Goal: Information Seeking & Learning: Compare options

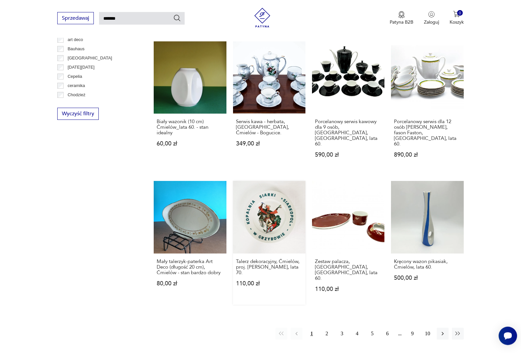
scroll to position [393, 0]
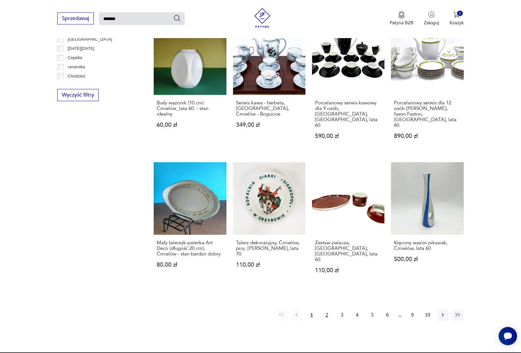
click at [327, 309] on button "2" at bounding box center [327, 315] width 12 height 12
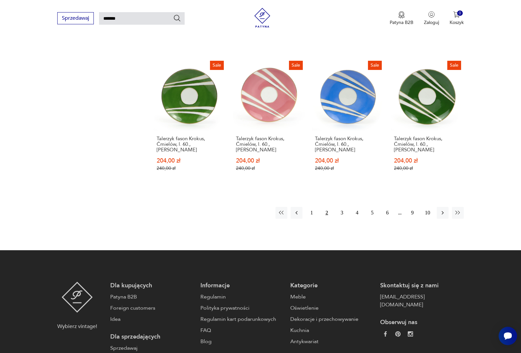
scroll to position [493, 0]
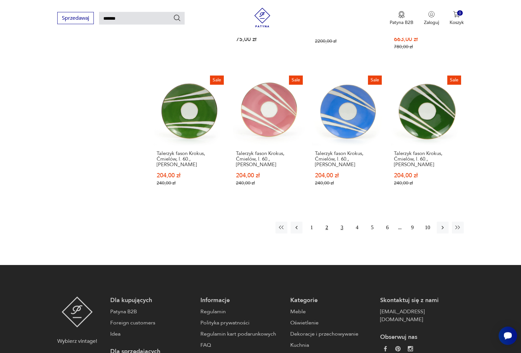
click at [341, 222] on button "3" at bounding box center [342, 228] width 12 height 12
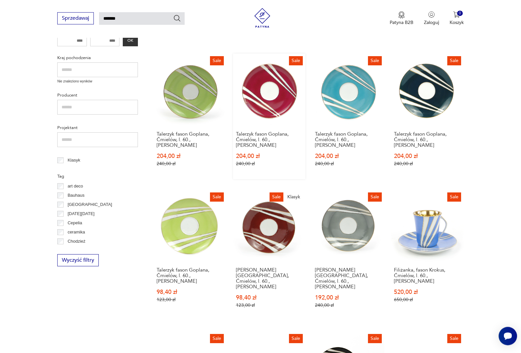
scroll to position [326, 0]
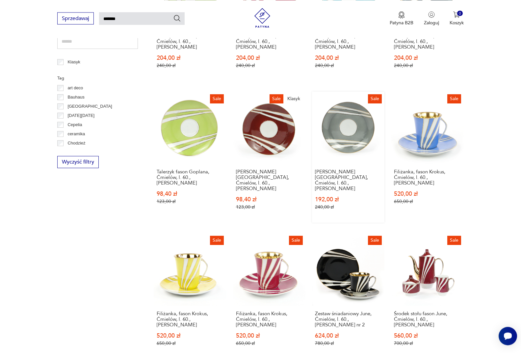
click at [333, 120] on link "Sale Talerzyk fason [GEOGRAPHIC_DATA], [GEOGRAPHIC_DATA], l. 60., [PERSON_NAME]…" at bounding box center [348, 157] width 72 height 131
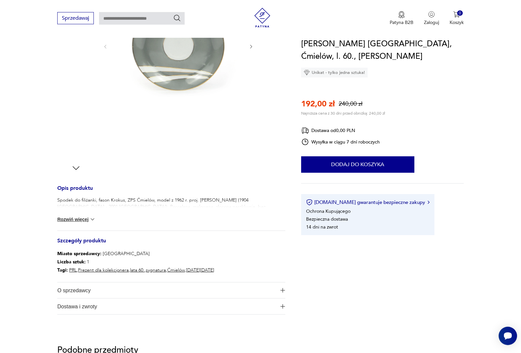
scroll to position [101, 0]
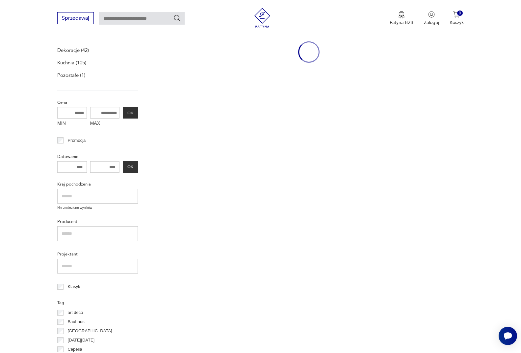
type input "*******"
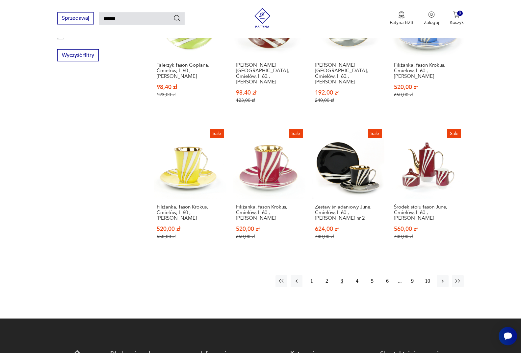
scroll to position [506, 0]
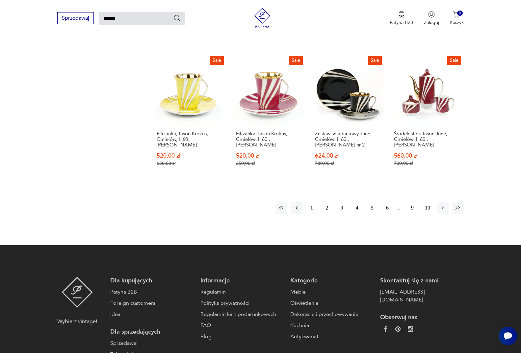
click at [357, 202] on button "4" at bounding box center [357, 208] width 12 height 12
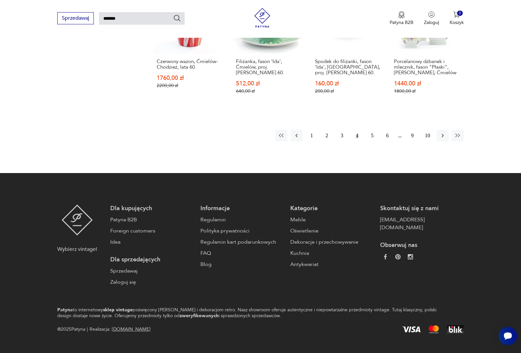
scroll to position [578, 0]
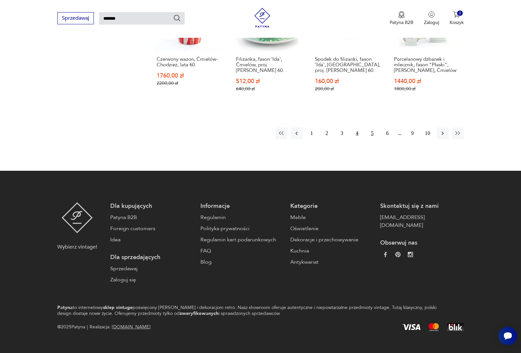
click at [372, 128] on button "5" at bounding box center [372, 134] width 12 height 12
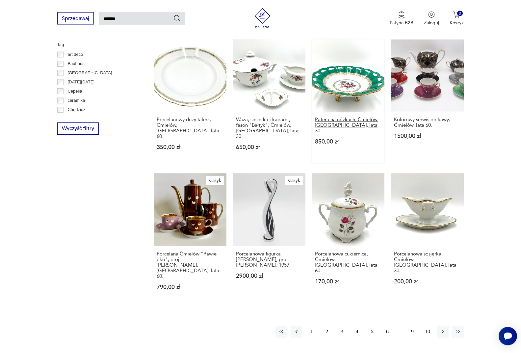
scroll to position [460, 0]
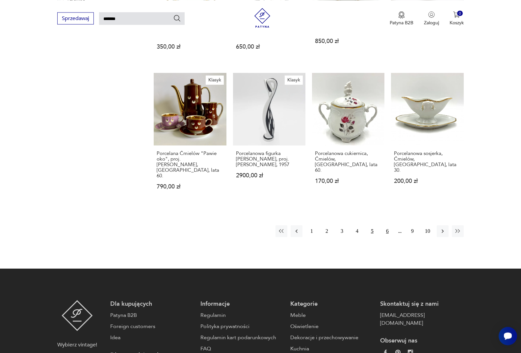
click at [387, 226] on button "6" at bounding box center [387, 232] width 12 height 12
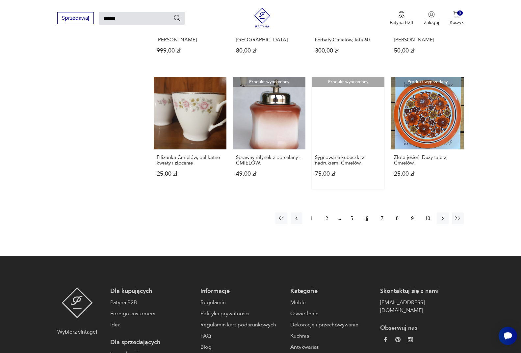
scroll to position [460, 0]
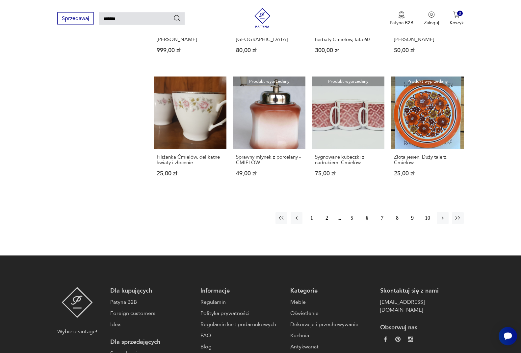
click at [380, 213] on button "7" at bounding box center [382, 218] width 12 height 12
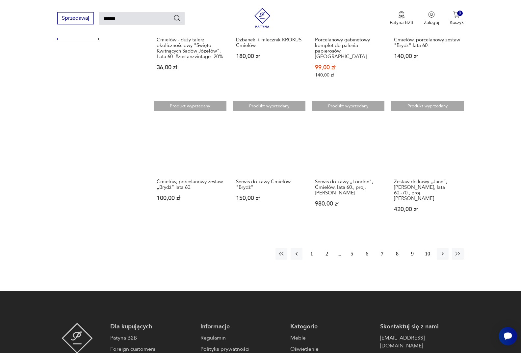
scroll to position [493, 0]
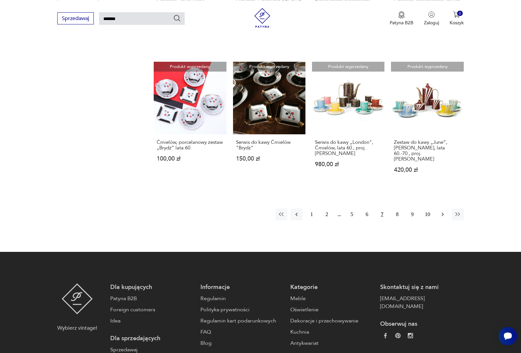
click at [441, 211] on icon "button" at bounding box center [442, 214] width 7 height 7
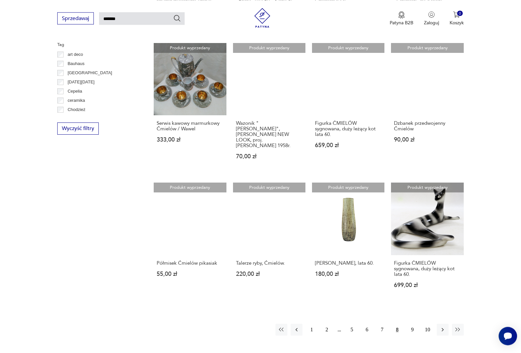
scroll to position [393, 0]
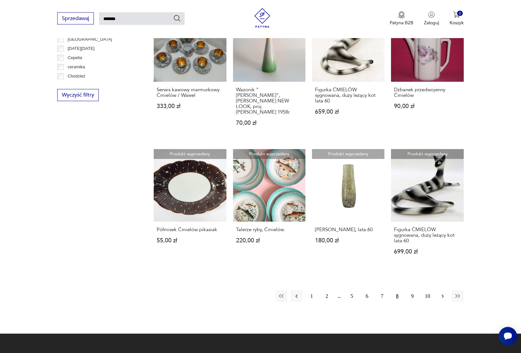
click at [443, 295] on icon "button" at bounding box center [442, 297] width 2 height 4
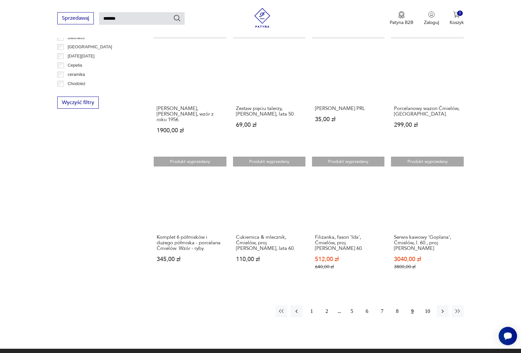
scroll to position [393, 0]
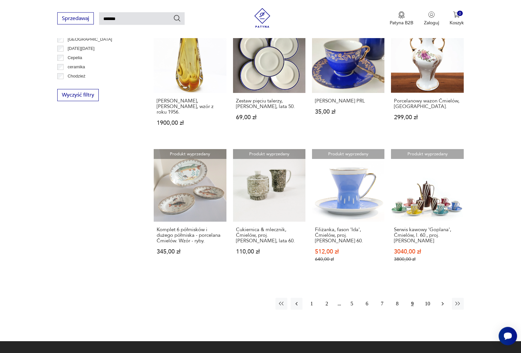
click at [442, 301] on icon "button" at bounding box center [442, 304] width 7 height 7
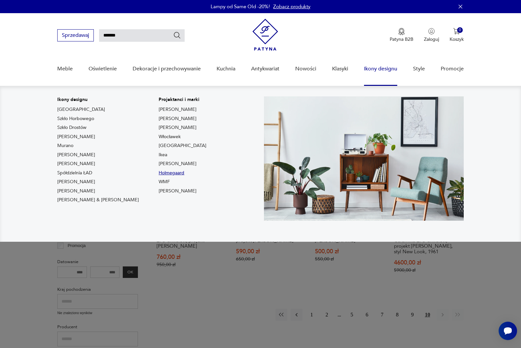
click at [158, 173] on link "Holmegaard" at bounding box center [171, 173] width 26 height 7
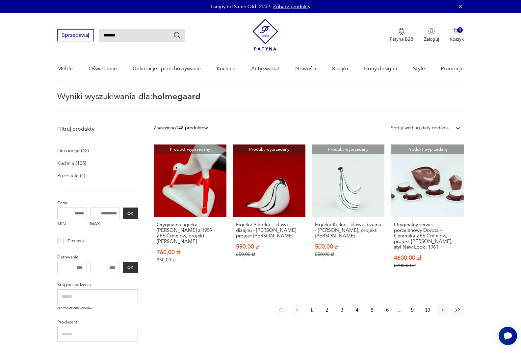
type input "**********"
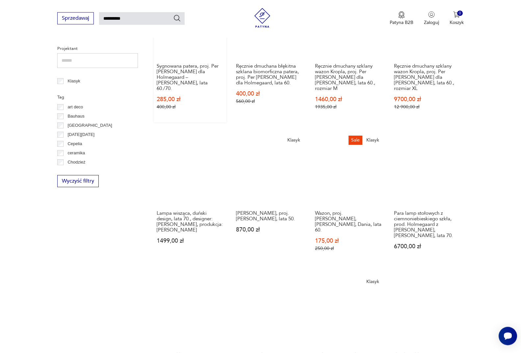
scroll to position [225, 0]
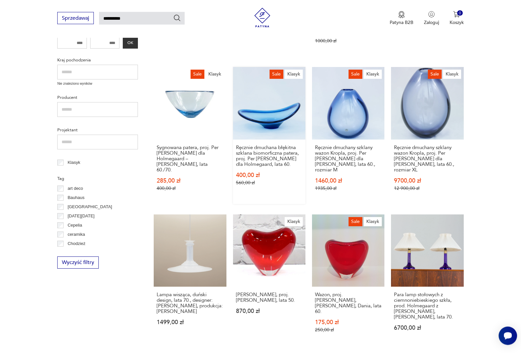
click at [272, 117] on link "Sale Klasyk Ręcznie dmuchana błękitna szklana biomorficzna patera, proj. Per [P…" at bounding box center [269, 135] width 72 height 137
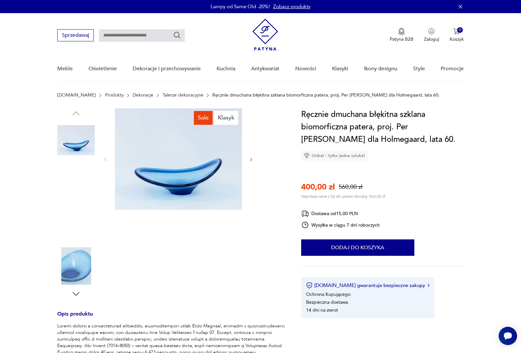
click at [76, 221] on img at bounding box center [75, 224] width 37 height 37
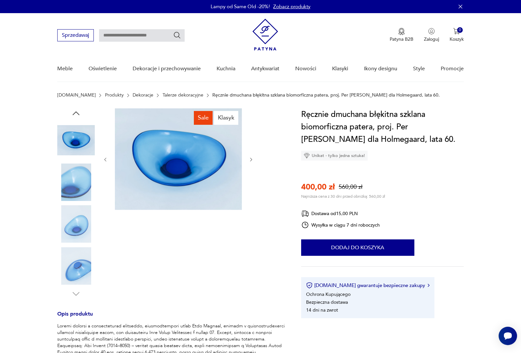
click at [73, 274] on img at bounding box center [75, 266] width 37 height 37
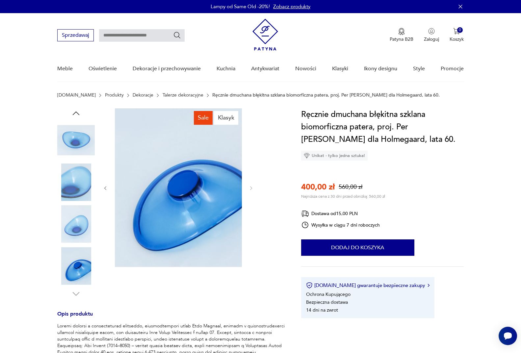
click at [81, 224] on img at bounding box center [75, 224] width 37 height 37
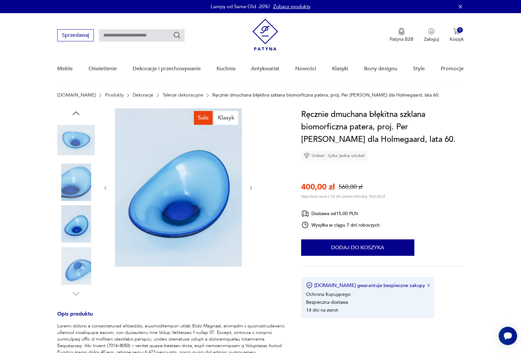
type input "**********"
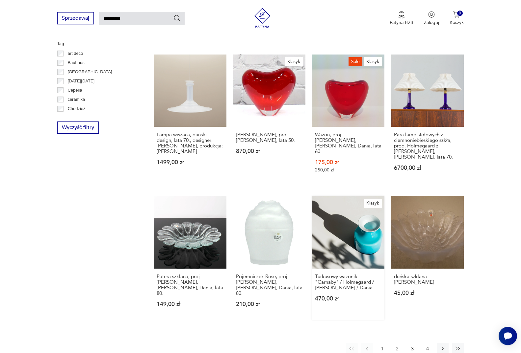
scroll to position [402, 0]
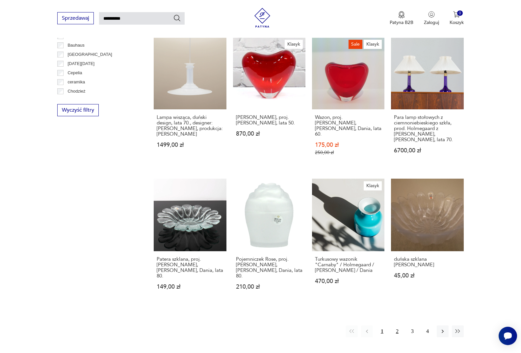
click at [396, 326] on button "2" at bounding box center [397, 332] width 12 height 12
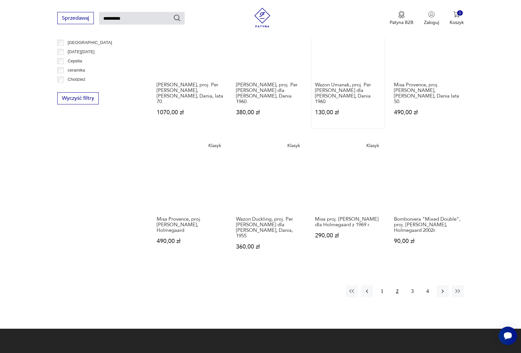
scroll to position [426, 0]
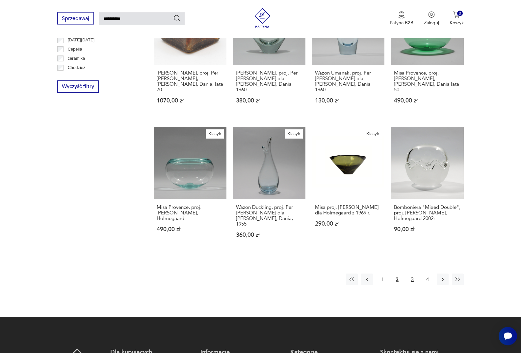
click at [411, 274] on button "3" at bounding box center [412, 280] width 12 height 12
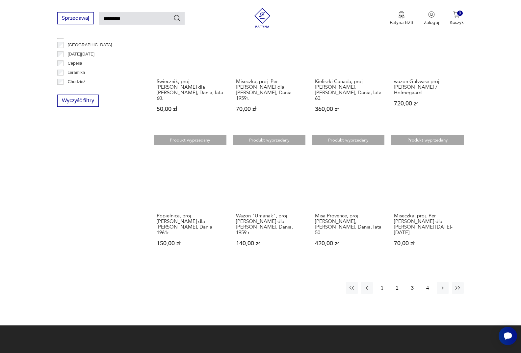
scroll to position [426, 0]
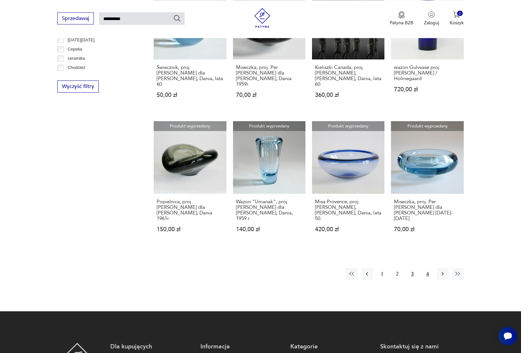
click at [426, 268] on button "4" at bounding box center [427, 274] width 12 height 12
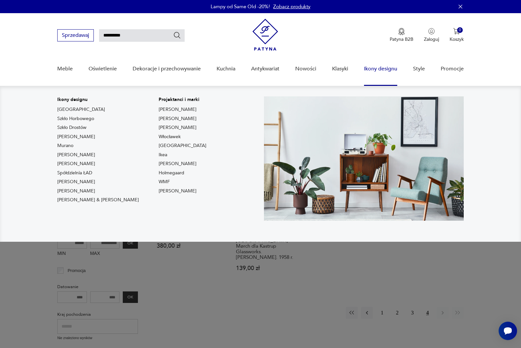
click at [373, 69] on link "Ikony designu" at bounding box center [380, 68] width 33 height 25
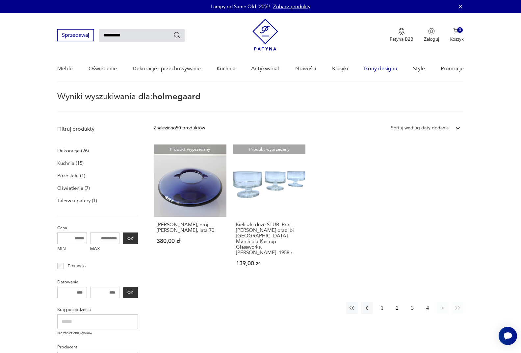
click at [373, 69] on link "Ikony designu" at bounding box center [380, 68] width 33 height 25
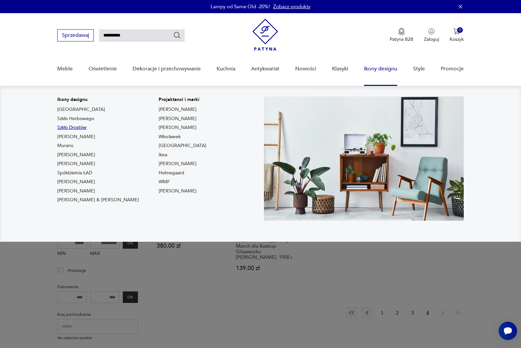
click at [64, 127] on link "Szkło Drostów" at bounding box center [71, 127] width 29 height 7
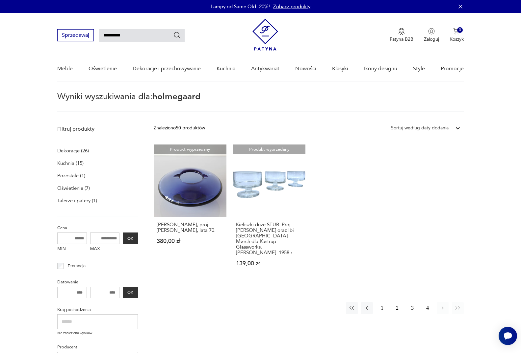
type input "*****"
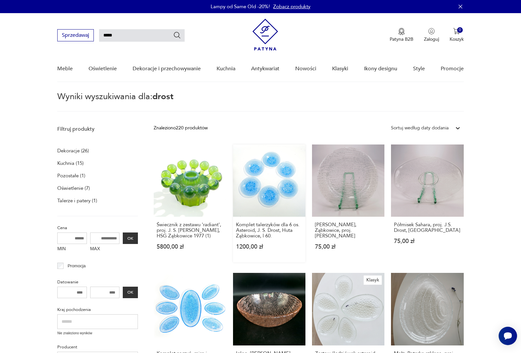
click at [266, 191] on link "Komplet talerzyków dla 6 os. Asteroid, J. S. Drost, Huta Ząbkowice, l 60. 1200,…" at bounding box center [269, 204] width 72 height 118
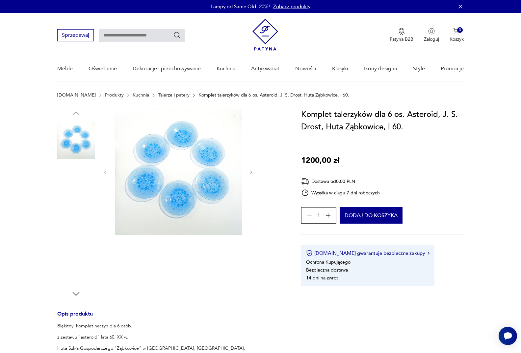
click at [172, 197] on img at bounding box center [178, 172] width 127 height 127
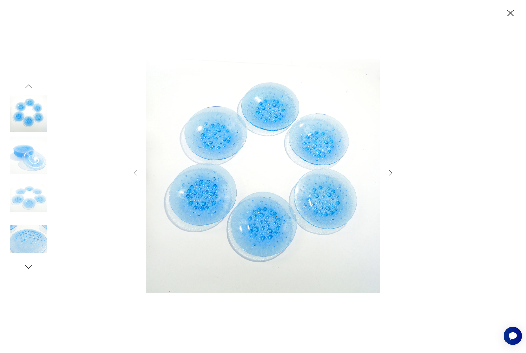
click at [26, 245] on img at bounding box center [28, 238] width 37 height 37
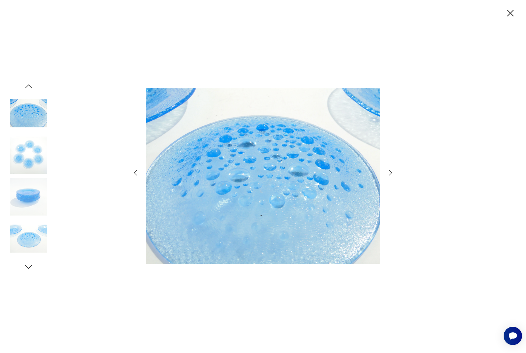
click at [28, 154] on img at bounding box center [28, 154] width 37 height 37
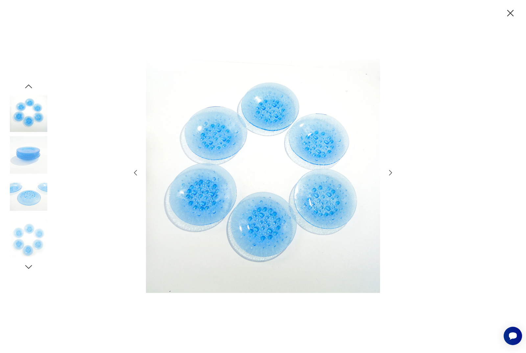
click at [509, 14] on icon "button" at bounding box center [510, 13] width 7 height 7
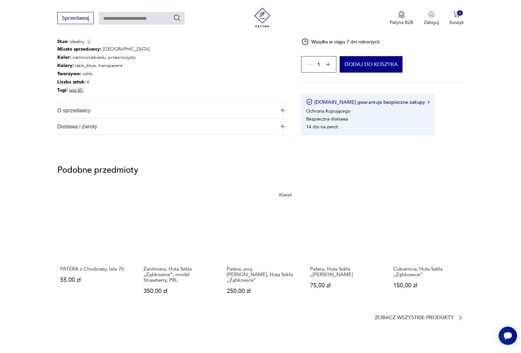
scroll to position [369, 0]
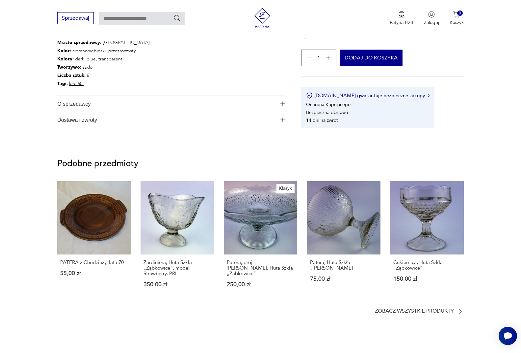
type input "*****"
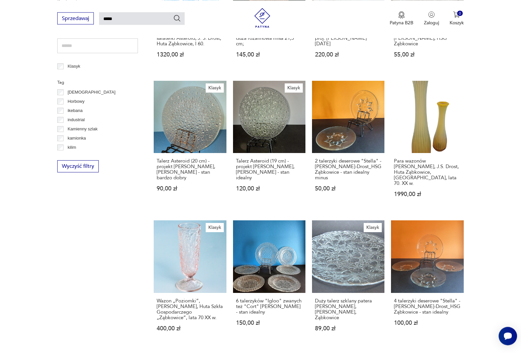
scroll to position [402, 0]
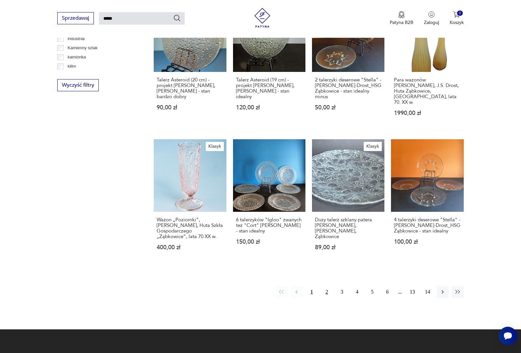
click at [326, 286] on button "2" at bounding box center [327, 292] width 12 height 12
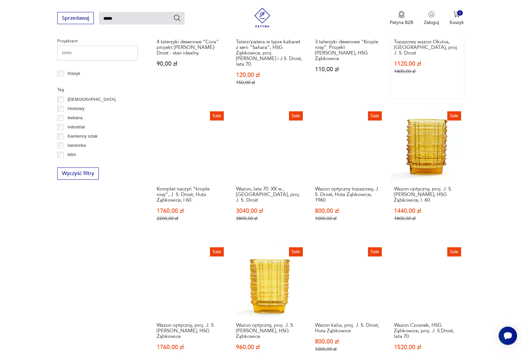
scroll to position [326, 0]
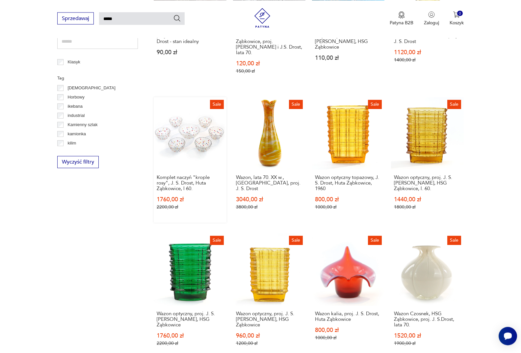
click at [189, 138] on link "Sale Komplet naczyń "krople rosy", J. S. Drost, Huta Ząbkowice, l 60. 1760,00 z…" at bounding box center [190, 160] width 72 height 126
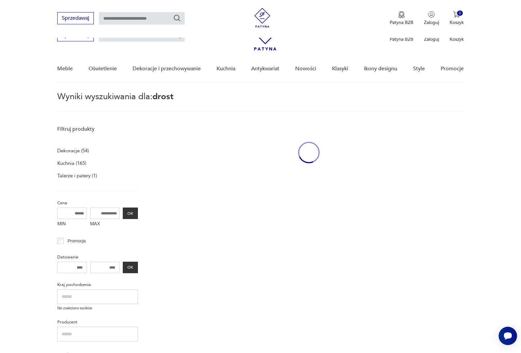
type input "*****"
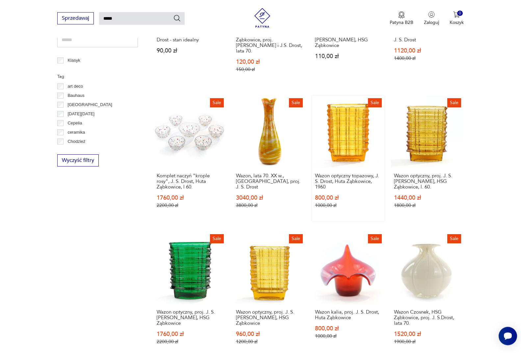
scroll to position [358, 0]
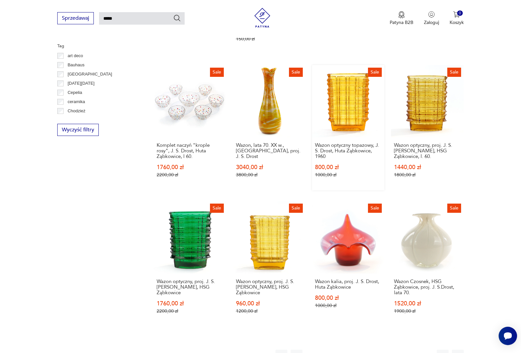
click at [348, 113] on link "Sale Wazon optyczny topazowy, J. S. Drost, Huta Ząbkowice, 1960 800,00 zł 1000,…" at bounding box center [348, 128] width 72 height 126
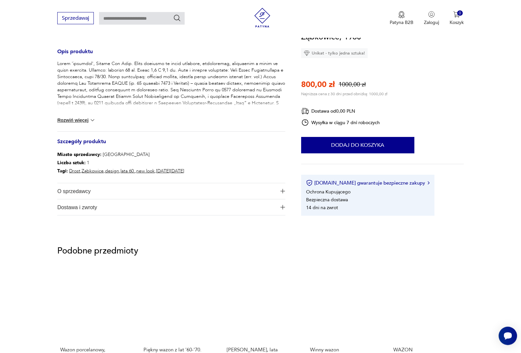
scroll to position [268, 0]
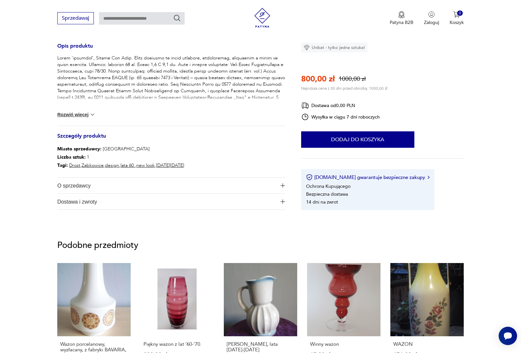
scroll to position [358, 0]
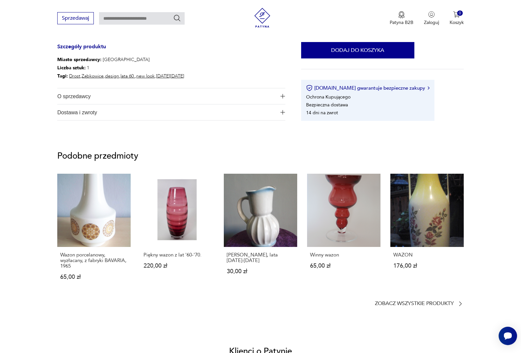
type input "*****"
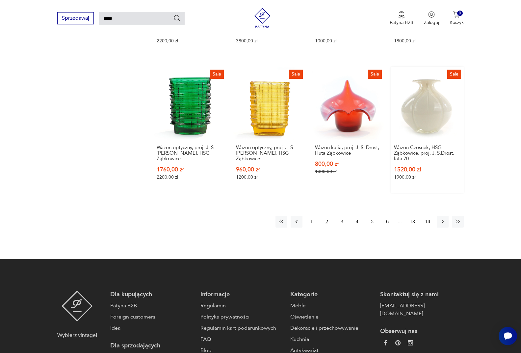
scroll to position [525, 0]
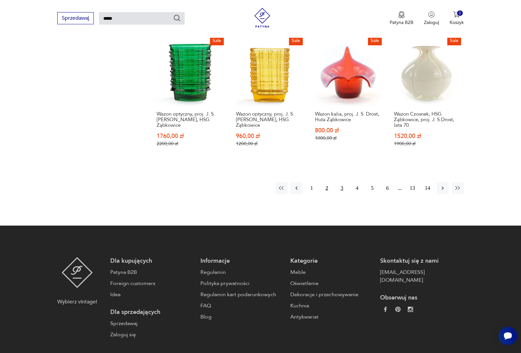
click at [341, 189] on button "3" at bounding box center [342, 189] width 12 height 12
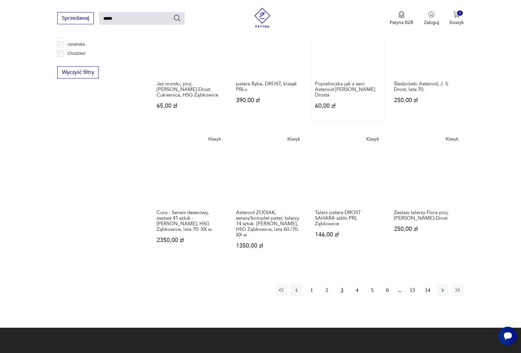
scroll to position [426, 0]
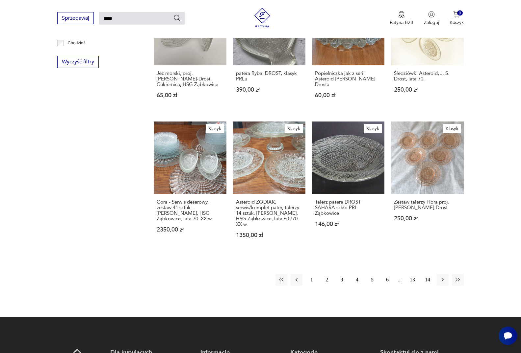
click at [356, 274] on button "4" at bounding box center [357, 280] width 12 height 12
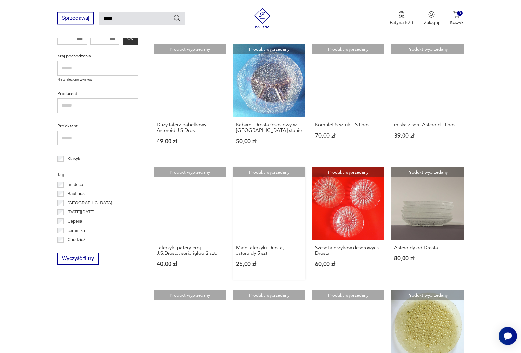
scroll to position [325, 0]
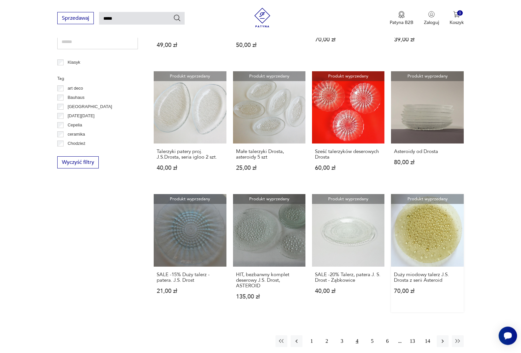
click at [433, 236] on link "Produkt wyprzedany Duży miodowy talerz J.S. Drosta z serii Asteroid 70,00 zł" at bounding box center [427, 253] width 72 height 118
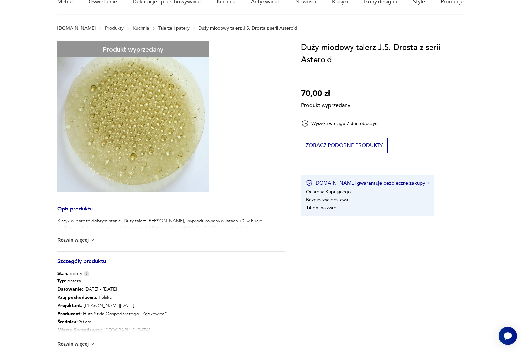
scroll to position [34, 0]
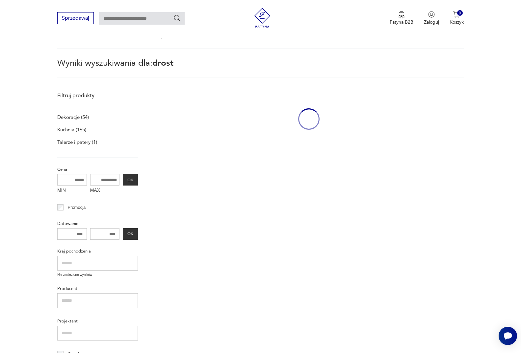
type input "*****"
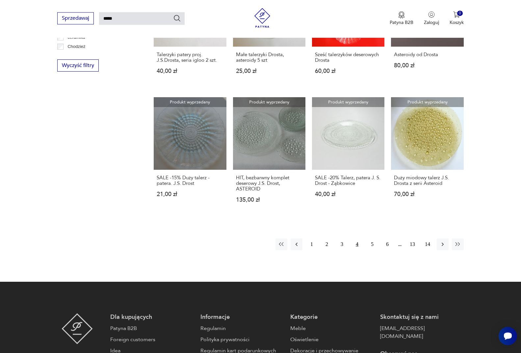
scroll to position [425, 0]
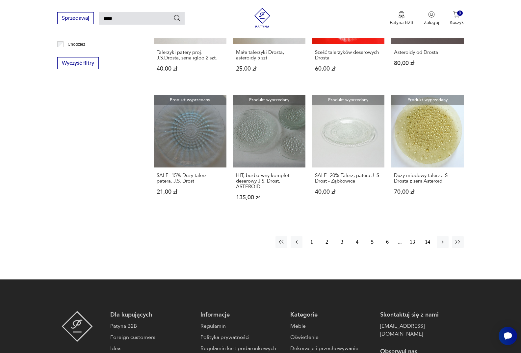
click at [372, 241] on button "5" at bounding box center [372, 242] width 12 height 12
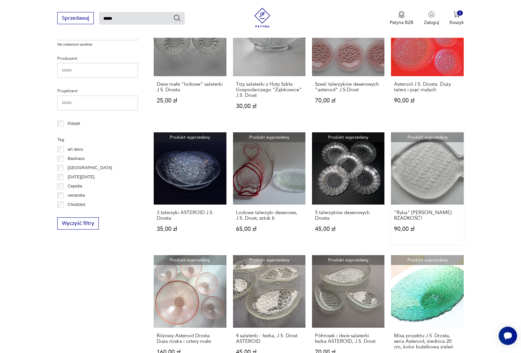
scroll to position [392, 0]
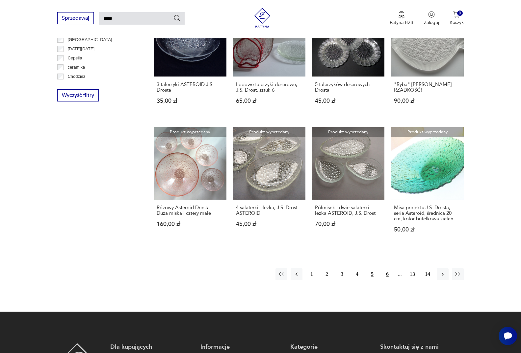
click at [387, 274] on button "6" at bounding box center [387, 275] width 12 height 12
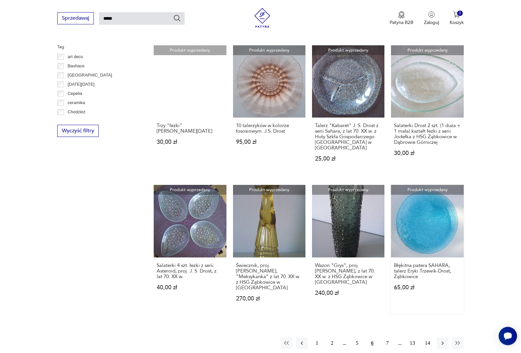
scroll to position [459, 0]
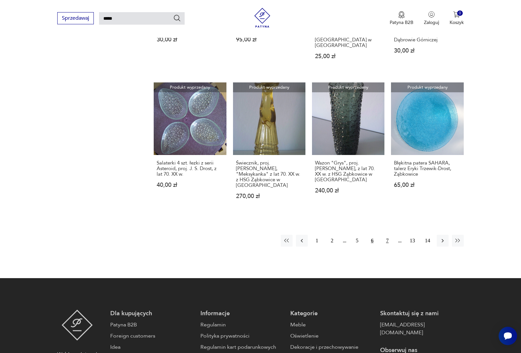
click at [387, 241] on button "7" at bounding box center [387, 241] width 12 height 12
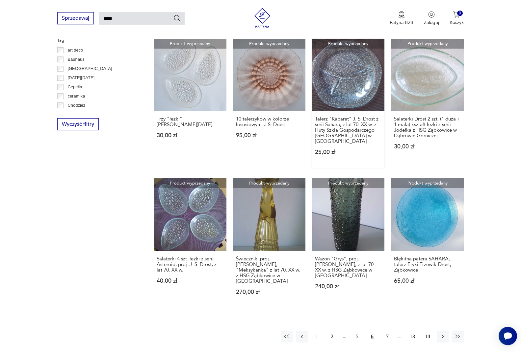
scroll to position [402, 0]
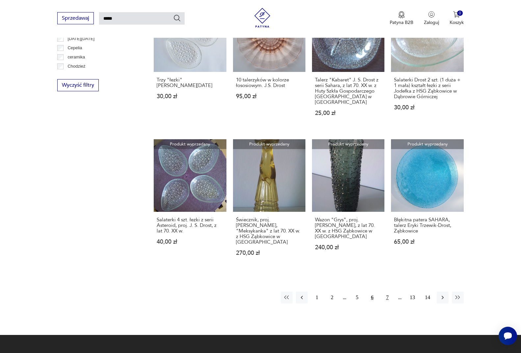
click at [387, 297] on button "7" at bounding box center [387, 298] width 12 height 12
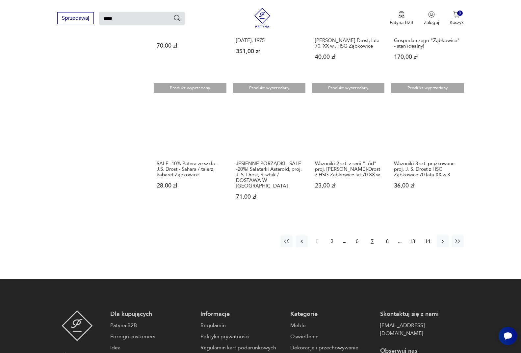
scroll to position [460, 0]
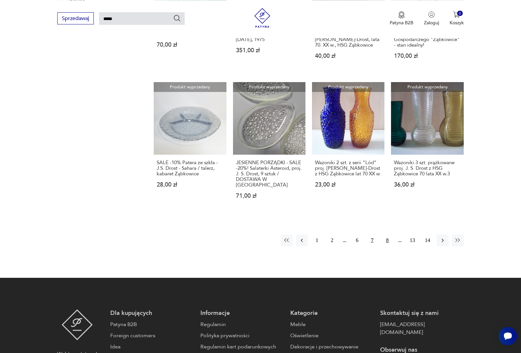
click at [386, 235] on button "8" at bounding box center [387, 241] width 12 height 12
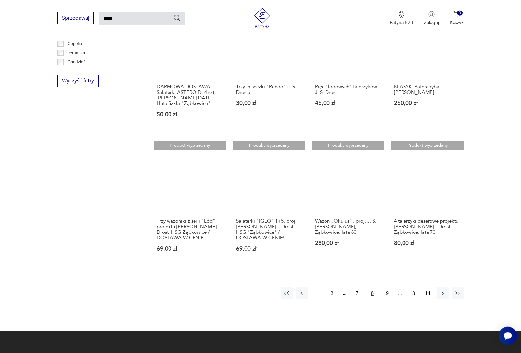
scroll to position [426, 0]
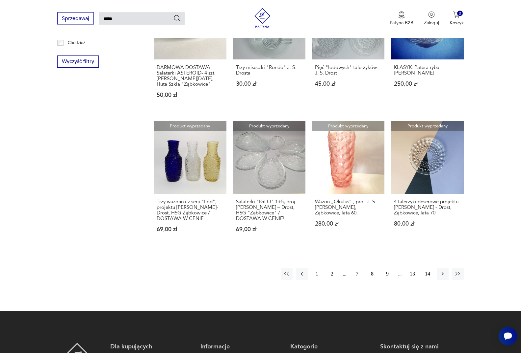
click at [387, 274] on button "9" at bounding box center [387, 274] width 12 height 12
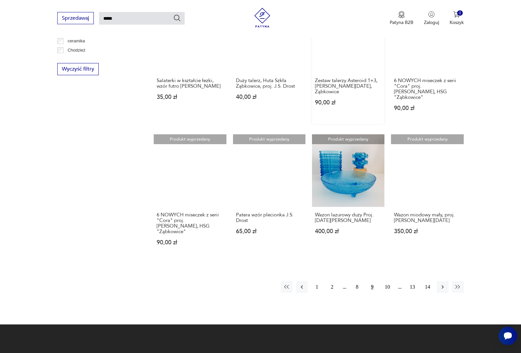
scroll to position [460, 0]
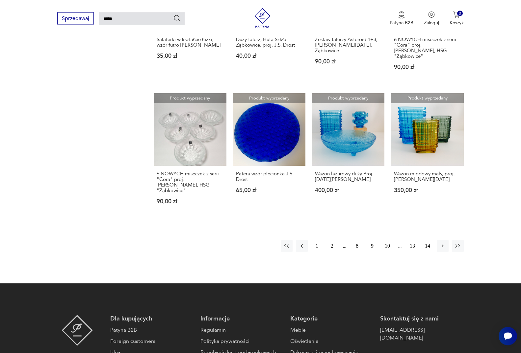
click at [386, 240] on button "10" at bounding box center [387, 246] width 12 height 12
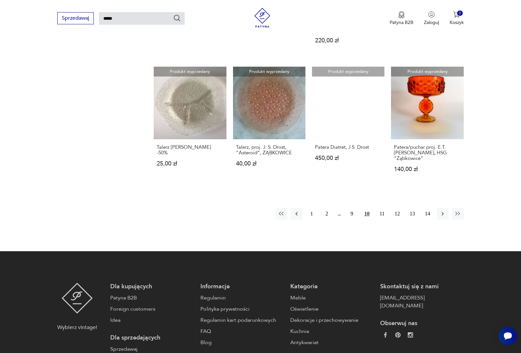
scroll to position [493, 0]
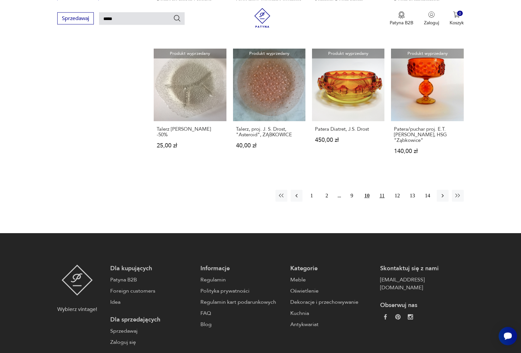
click at [381, 190] on button "11" at bounding box center [382, 196] width 12 height 12
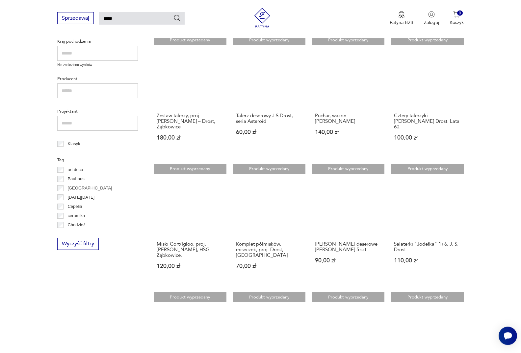
scroll to position [426, 0]
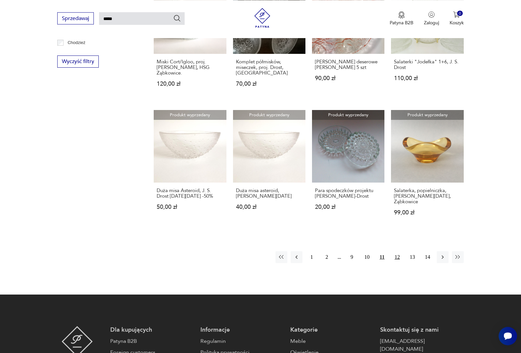
click at [398, 252] on button "12" at bounding box center [397, 258] width 12 height 12
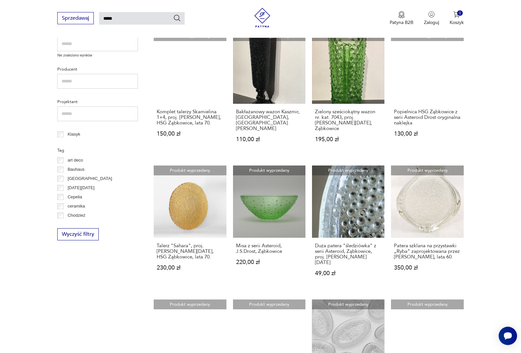
scroll to position [393, 0]
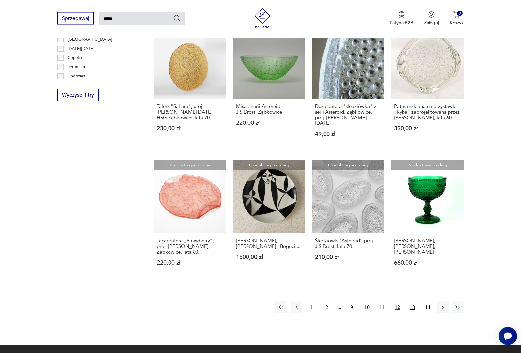
click at [412, 302] on button "13" at bounding box center [412, 308] width 12 height 12
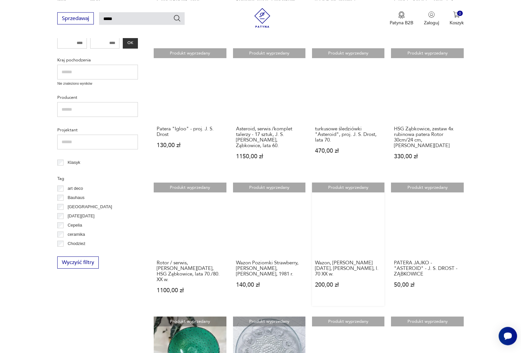
scroll to position [426, 0]
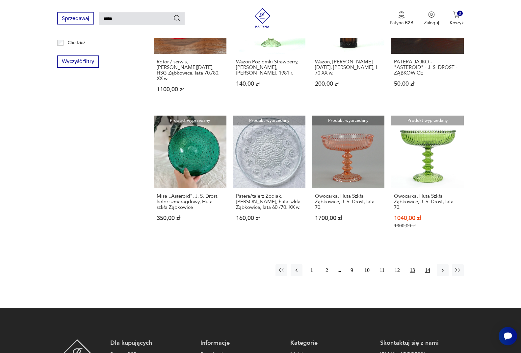
click at [427, 265] on button "14" at bounding box center [427, 271] width 12 height 12
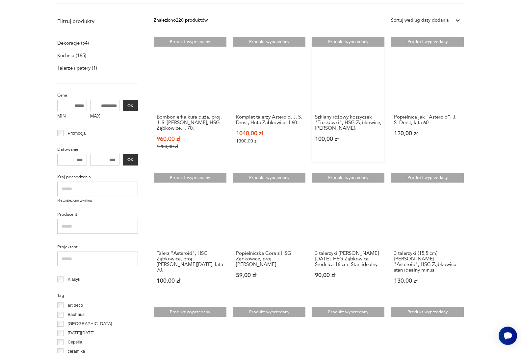
scroll to position [23, 0]
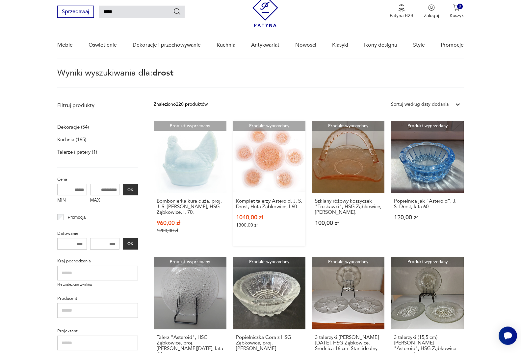
click at [272, 163] on link "Produkt wyprzedany Komplet talerzy Asteroid, J. S. Drost, Huta Ząbkowice, l 60.…" at bounding box center [269, 184] width 72 height 126
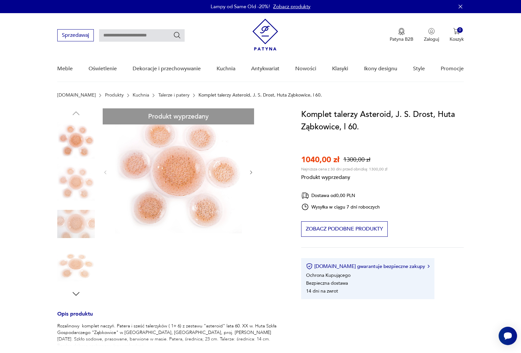
click at [73, 230] on div "Produkt wyprzedany Opis produktu Rozalinowy komplet naczyń. Patera i sześć tale…" at bounding box center [171, 277] width 228 height 337
click at [74, 263] on div "Produkt wyprzedany Opis produktu Rozalinowy komplet naczyń. Patera i sześć tale…" at bounding box center [171, 277] width 228 height 337
click at [75, 186] on div "Produkt wyprzedany Opis produktu Rozalinowy komplet naczyń. Patera i sześć tale…" at bounding box center [171, 277] width 228 height 337
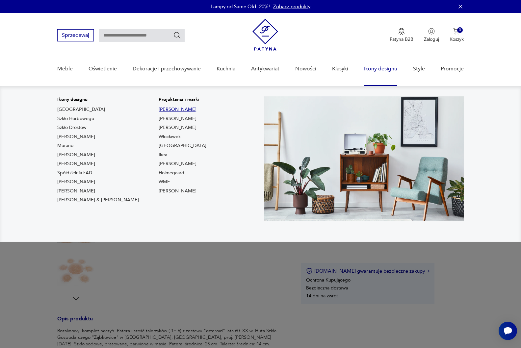
click at [158, 109] on link "[PERSON_NAME]" at bounding box center [177, 109] width 38 height 7
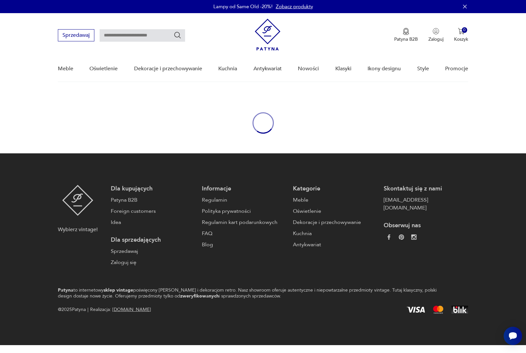
type input "**********"
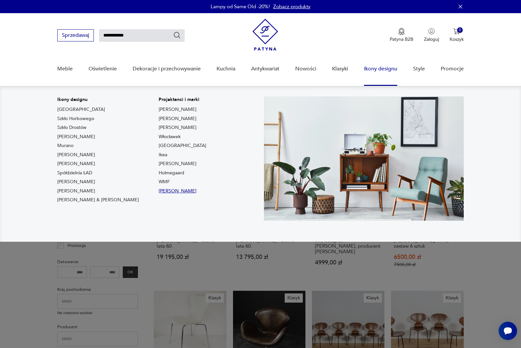
click at [158, 190] on link "[PERSON_NAME]" at bounding box center [177, 191] width 38 height 7
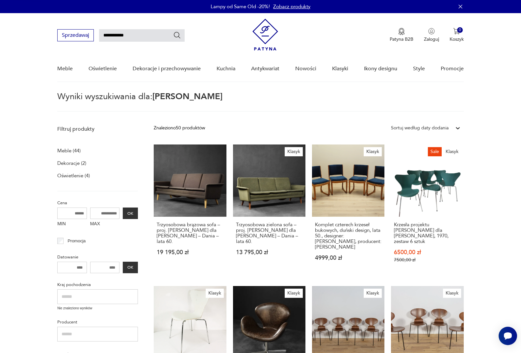
type input "*********"
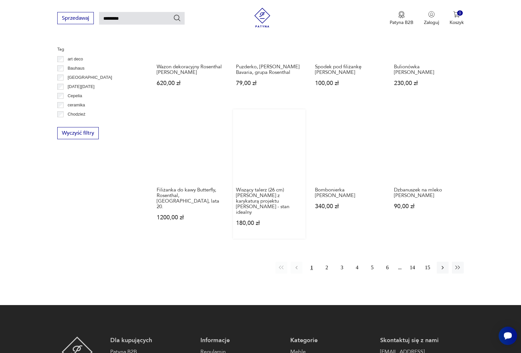
scroll to position [426, 0]
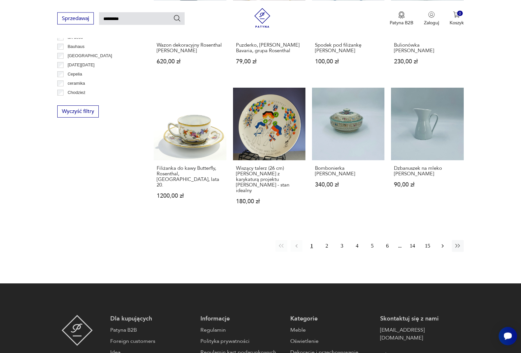
click at [442, 243] on icon "button" at bounding box center [442, 246] width 7 height 7
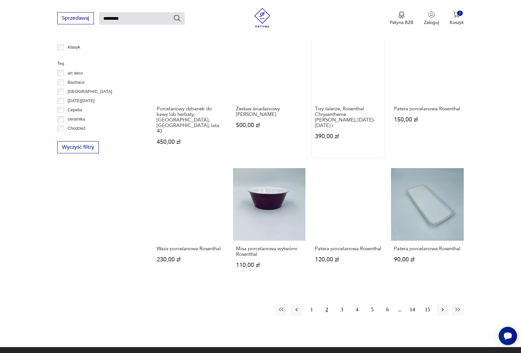
scroll to position [426, 0]
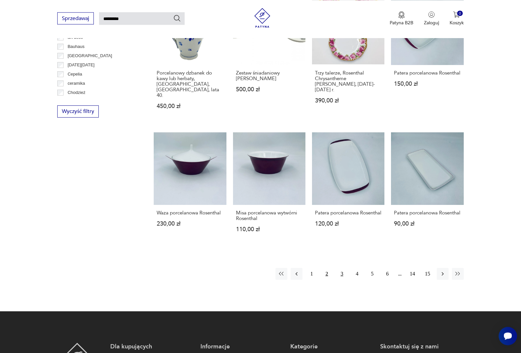
click at [341, 268] on button "3" at bounding box center [342, 274] width 12 height 12
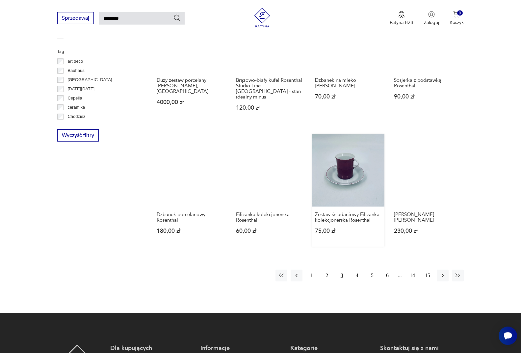
scroll to position [426, 0]
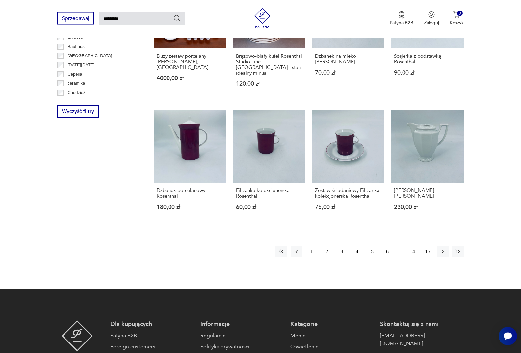
click at [356, 247] on button "4" at bounding box center [357, 252] width 12 height 12
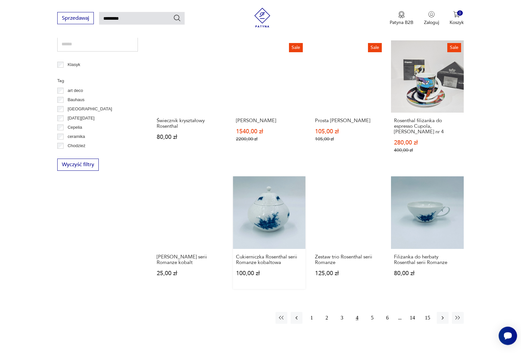
scroll to position [393, 0]
